Goal: Transaction & Acquisition: Purchase product/service

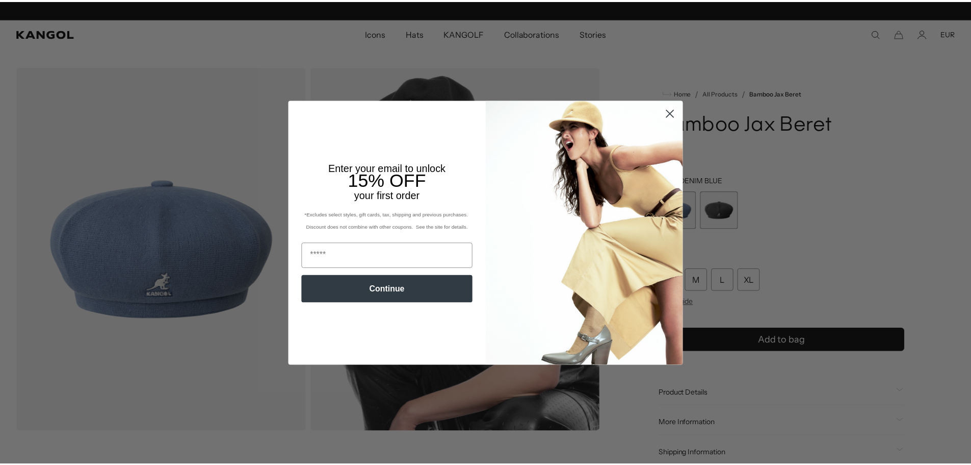
scroll to position [0, 210]
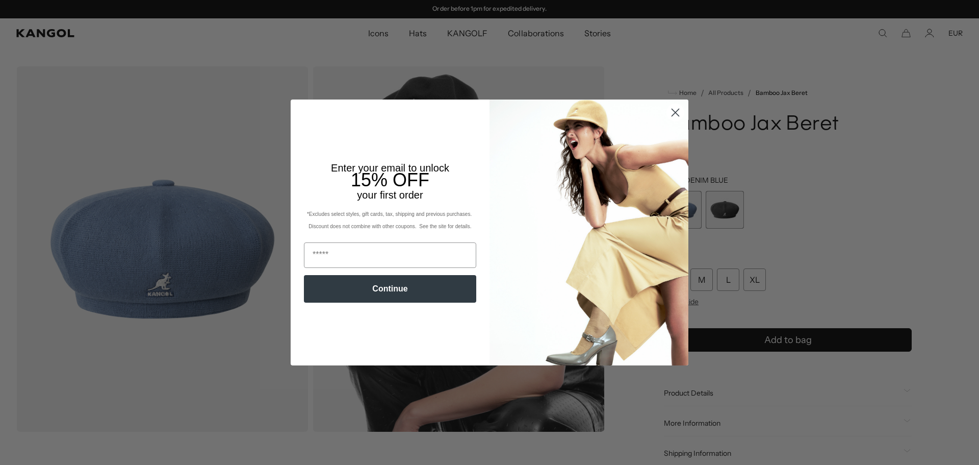
click at [668, 109] on circle "Close dialog" at bounding box center [675, 112] width 17 height 17
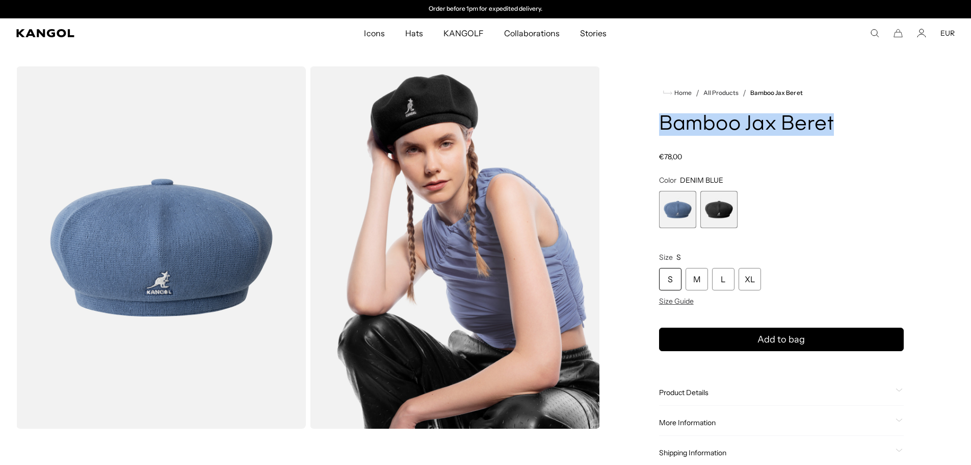
drag, startPoint x: 684, startPoint y: 131, endPoint x: 658, endPoint y: 130, distance: 26.0
click at [658, 130] on div "Home / All Products / Bamboo Jax Beret Bamboo Jax Beret Regular price €78,00 Re…" at bounding box center [781, 430] width 347 height 729
click at [663, 119] on h1 "Bamboo Jax Beret" at bounding box center [781, 124] width 245 height 22
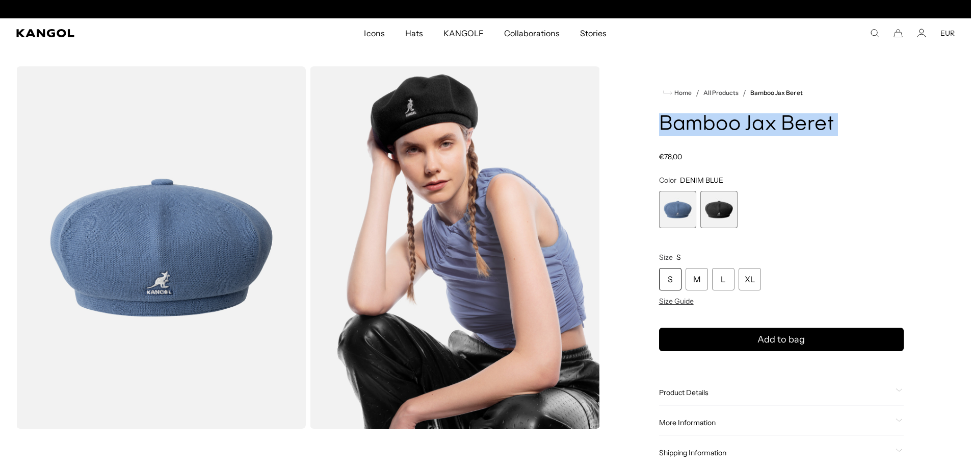
click at [663, 119] on h1 "Bamboo Jax Beret" at bounding box center [781, 124] width 245 height 22
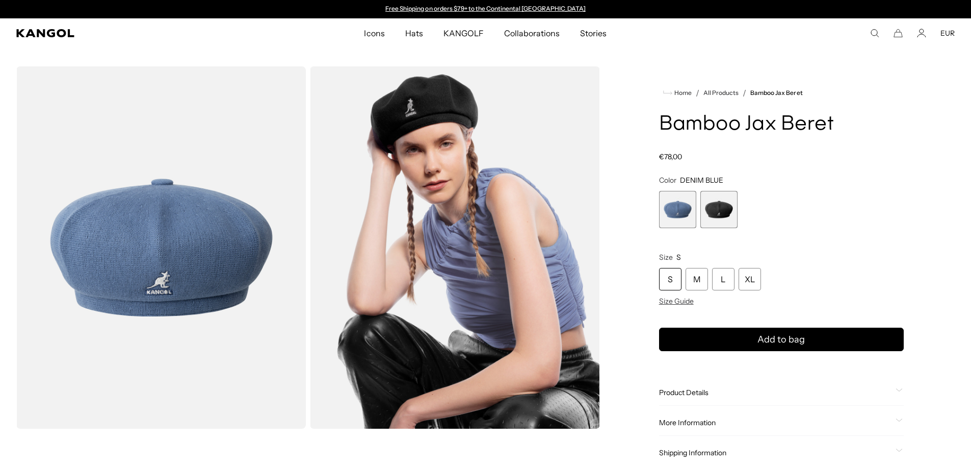
click at [778, 151] on div "Bamboo Jax Beret Regular price €78,00 Regular price Sale price €78,00" at bounding box center [781, 137] width 245 height 48
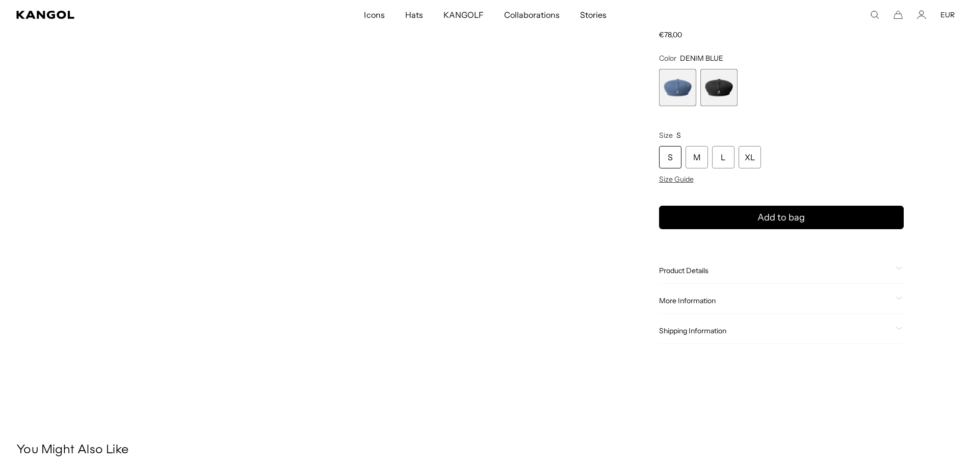
drag, startPoint x: 530, startPoint y: 223, endPoint x: 521, endPoint y: 275, distance: 52.9
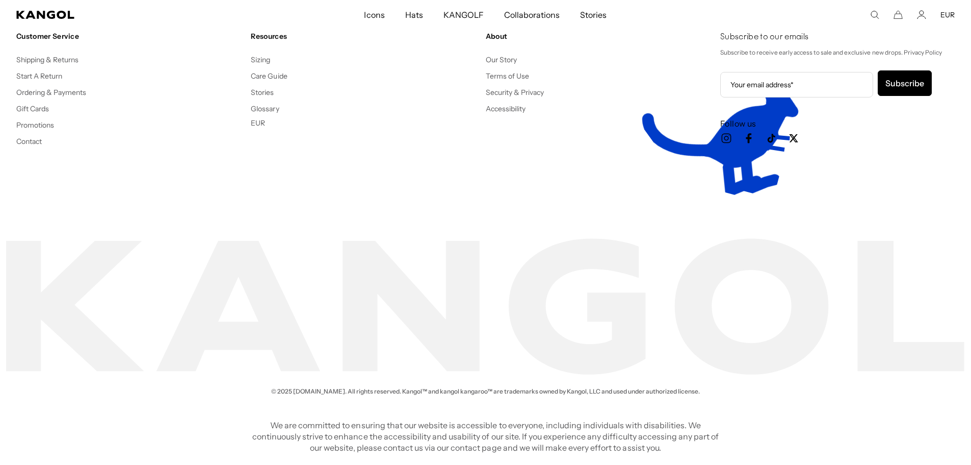
drag, startPoint x: 521, startPoint y: 275, endPoint x: 524, endPoint y: 489, distance: 213.7
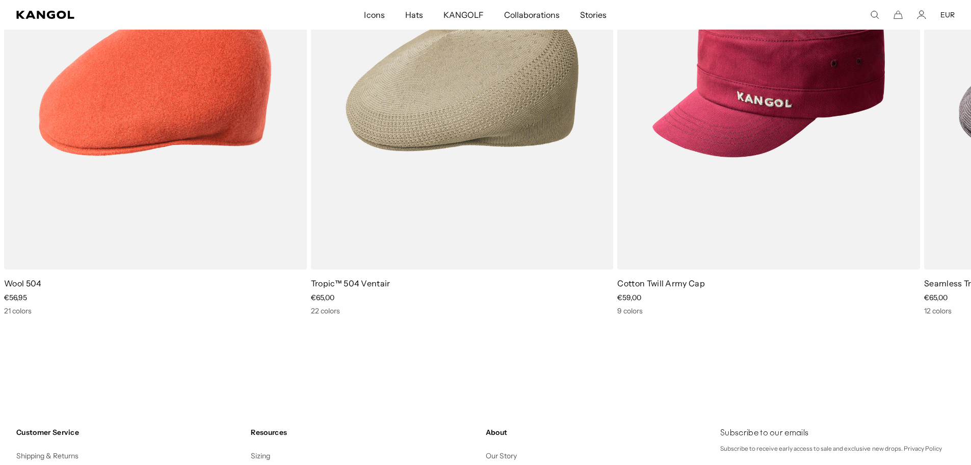
scroll to position [0, 210]
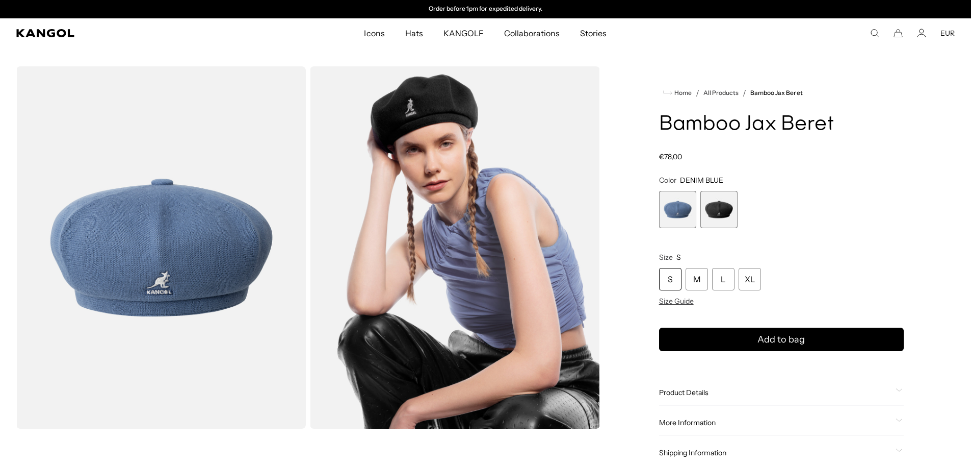
drag, startPoint x: 525, startPoint y: 342, endPoint x: 709, endPoint y: 114, distance: 293.1
drag, startPoint x: 694, startPoint y: 127, endPoint x: 683, endPoint y: 194, distance: 68.2
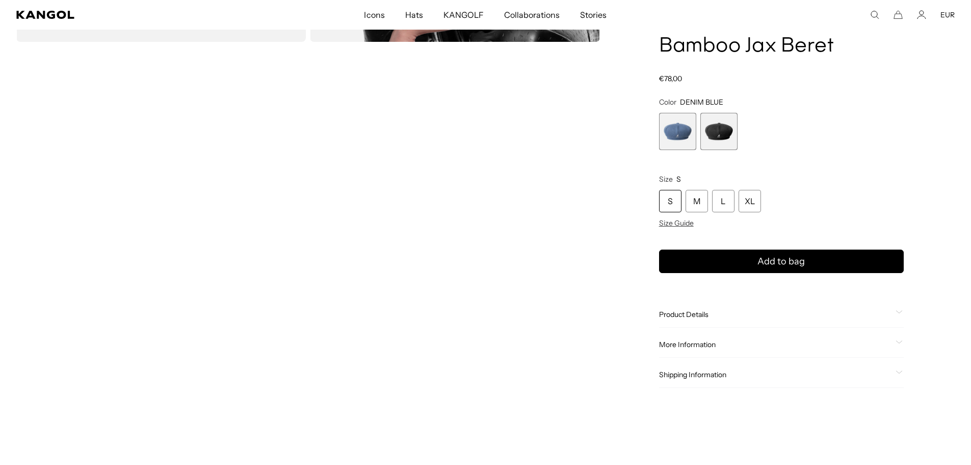
scroll to position [1947, 0]
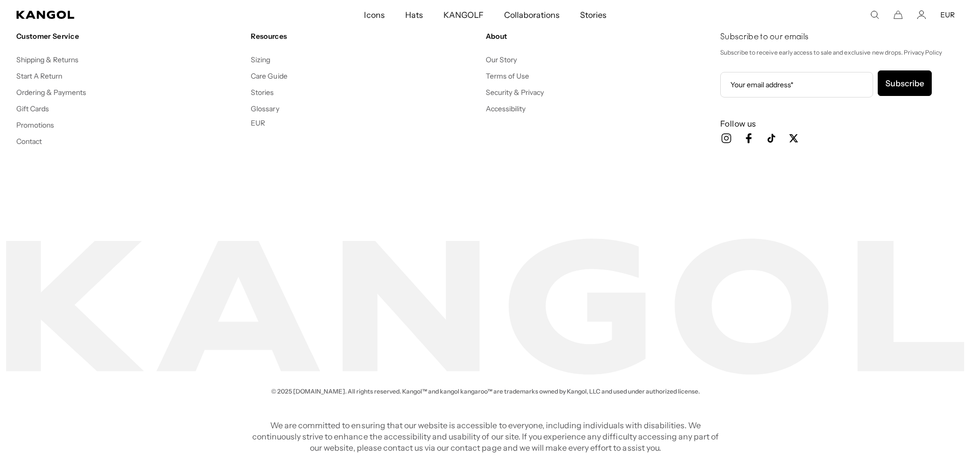
drag, startPoint x: 687, startPoint y: 173, endPoint x: 621, endPoint y: 408, distance: 243.6
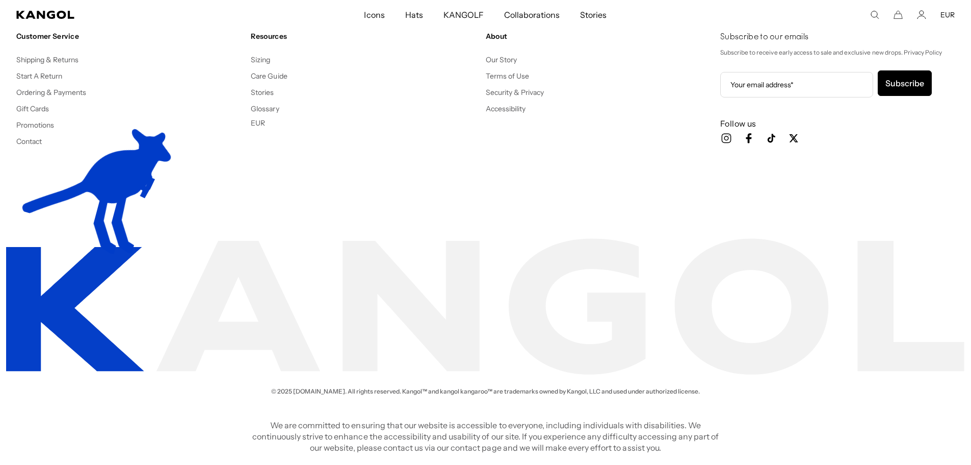
scroll to position [0, 0]
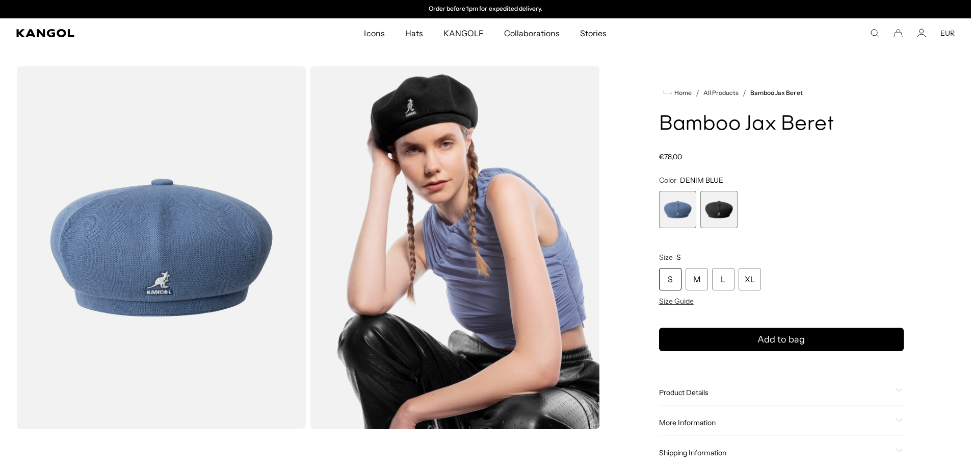
drag, startPoint x: 621, startPoint y: 408, endPoint x: 523, endPoint y: 140, distance: 285.2
